Goal: Use online tool/utility: Utilize a website feature to perform a specific function

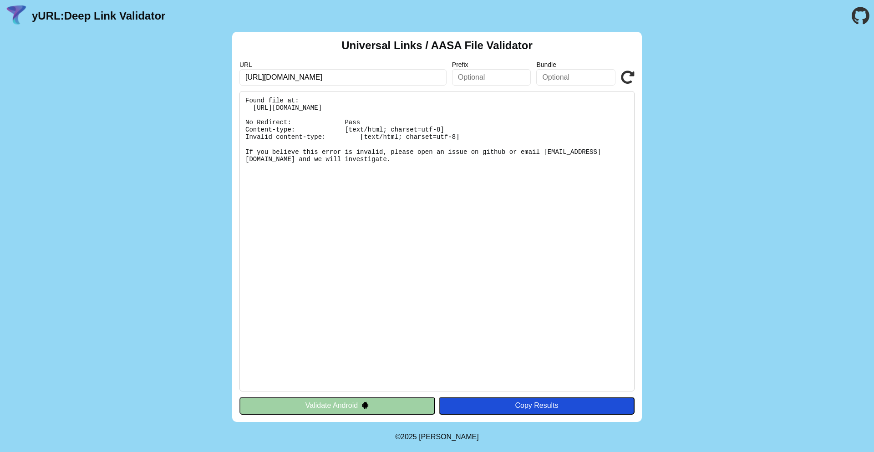
click at [633, 74] on icon at bounding box center [628, 78] width 14 height 14
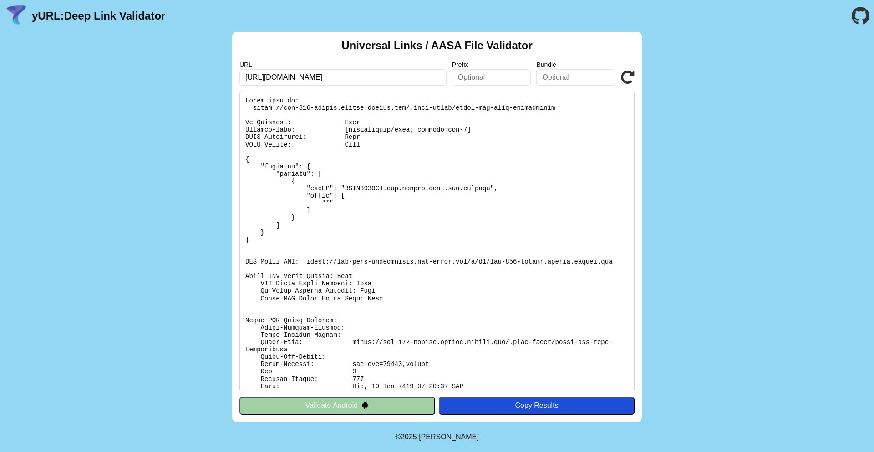
click at [341, 401] on button "Validate Android" at bounding box center [338, 405] width 196 height 17
